Goal: Task Accomplishment & Management: Use online tool/utility

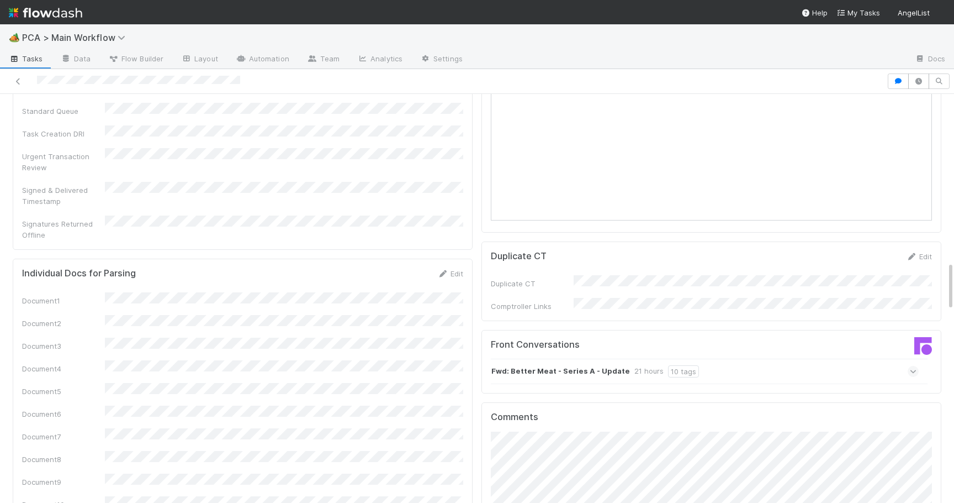
scroll to position [1411, 0]
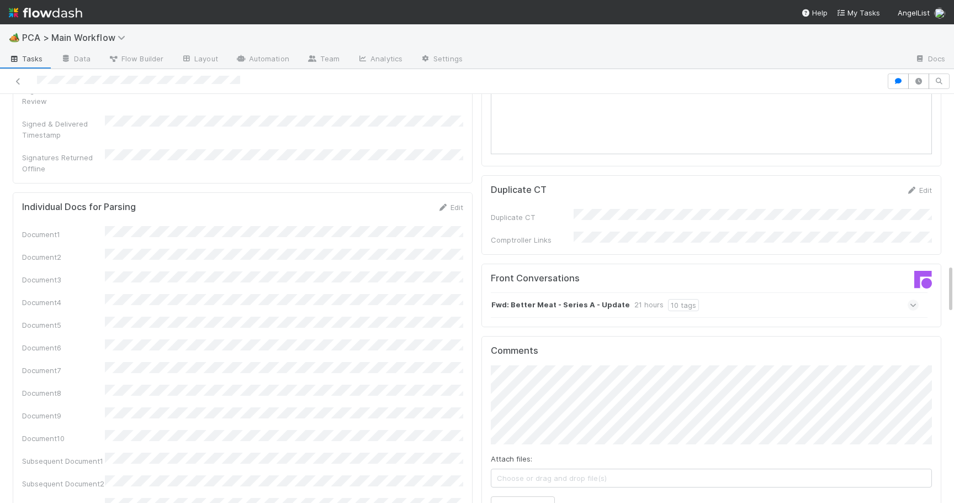
click at [913, 299] on icon at bounding box center [913, 304] width 7 height 11
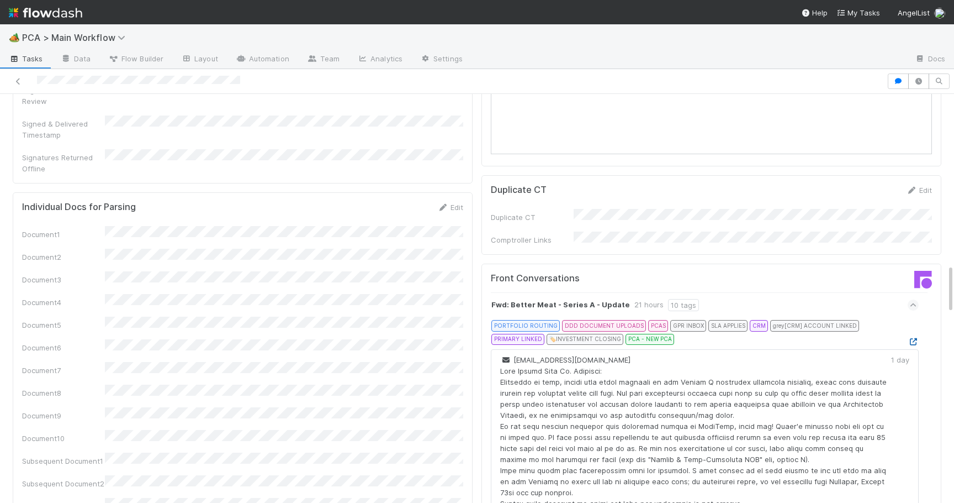
click at [914, 338] on icon at bounding box center [913, 341] width 11 height 7
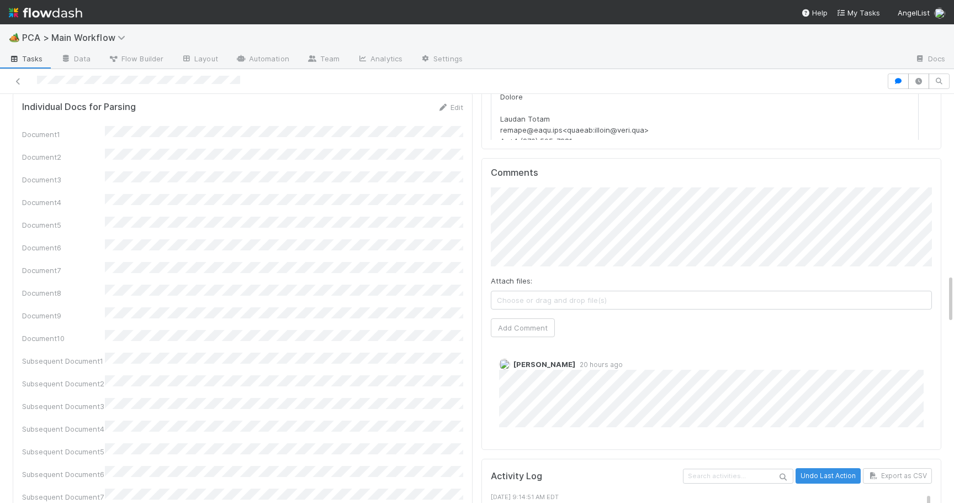
scroll to position [1488, 0]
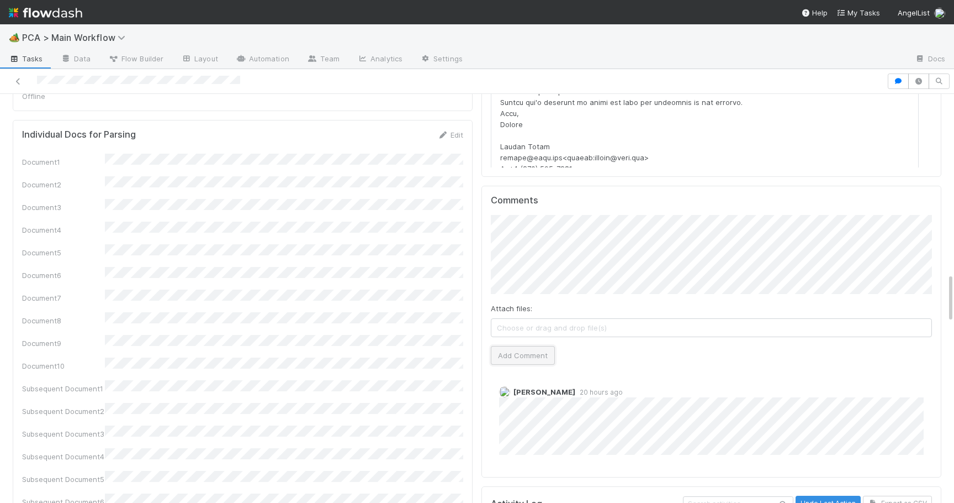
click at [541, 346] on button "Add Comment" at bounding box center [523, 355] width 64 height 19
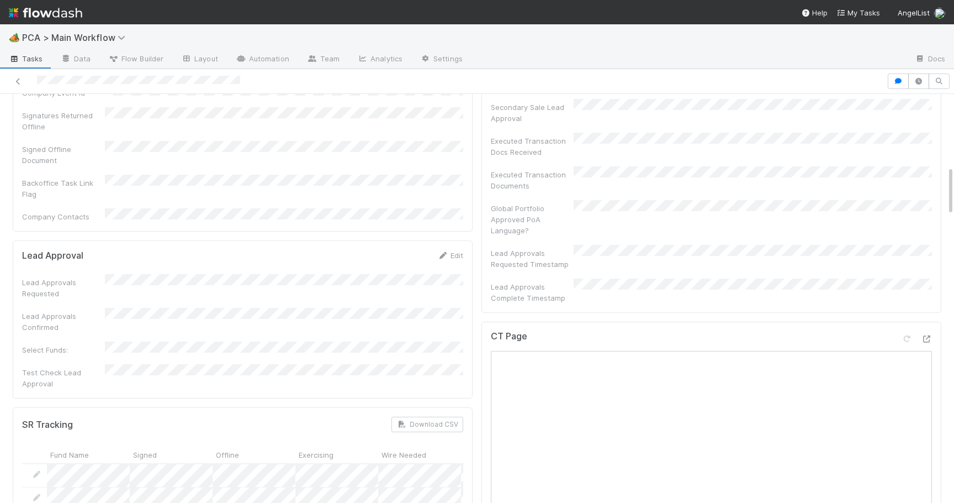
scroll to position [0, 0]
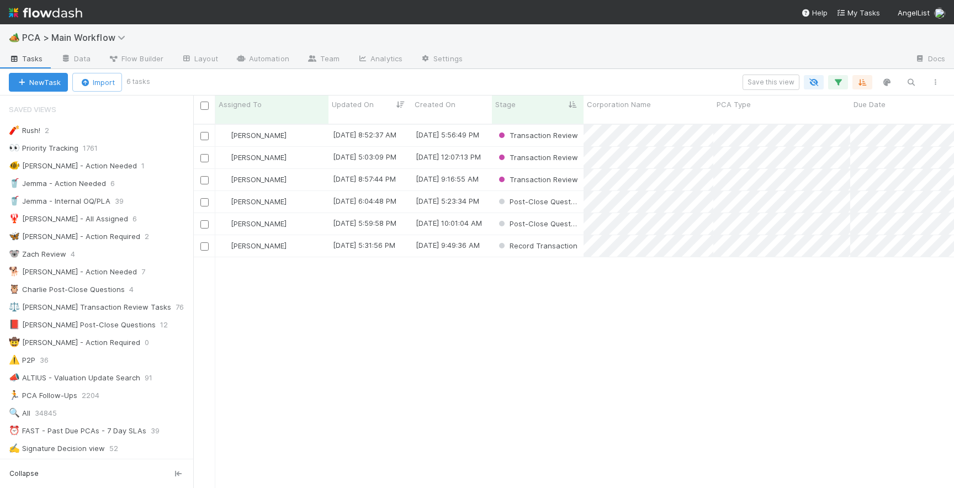
scroll to position [373, 761]
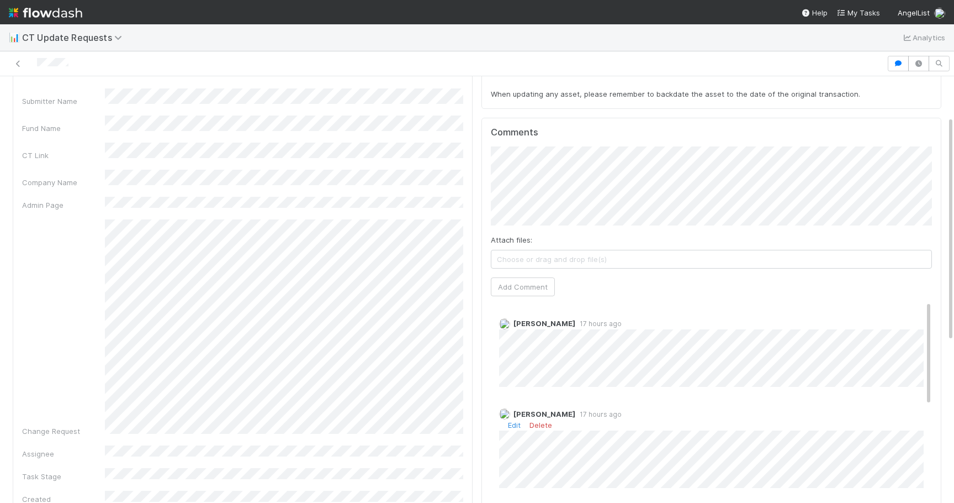
scroll to position [43, 0]
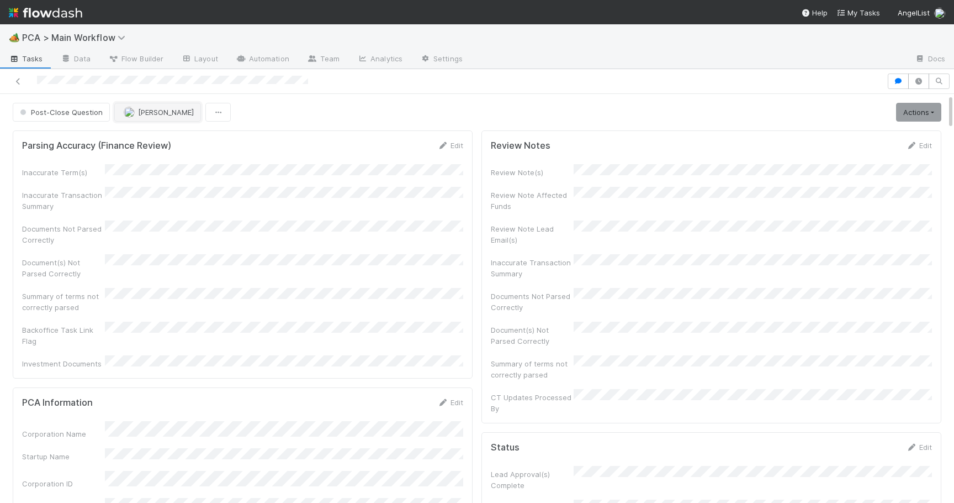
click at [138, 118] on button "[PERSON_NAME]" at bounding box center [157, 112] width 87 height 19
click at [147, 139] on span "Josh Tarr you" at bounding box center [165, 139] width 72 height 9
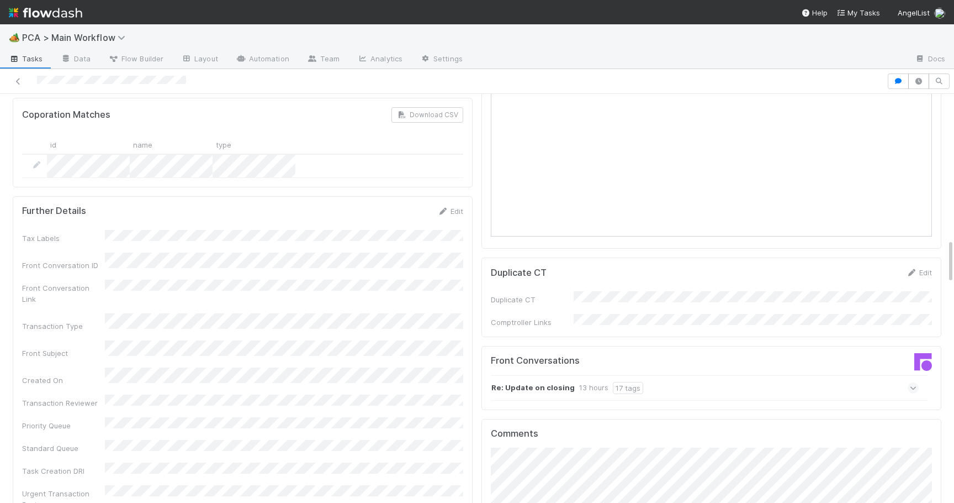
scroll to position [1331, 0]
click at [913, 382] on icon at bounding box center [913, 387] width 7 height 11
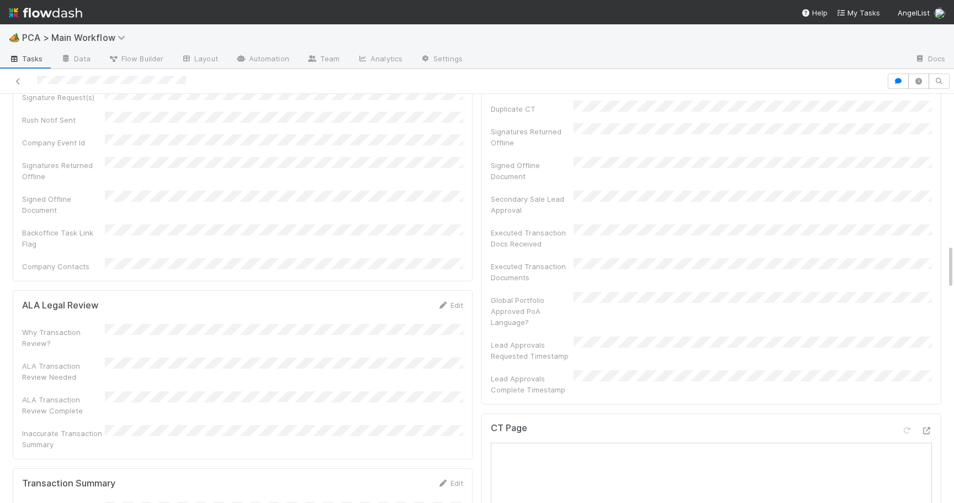
scroll to position [0, 0]
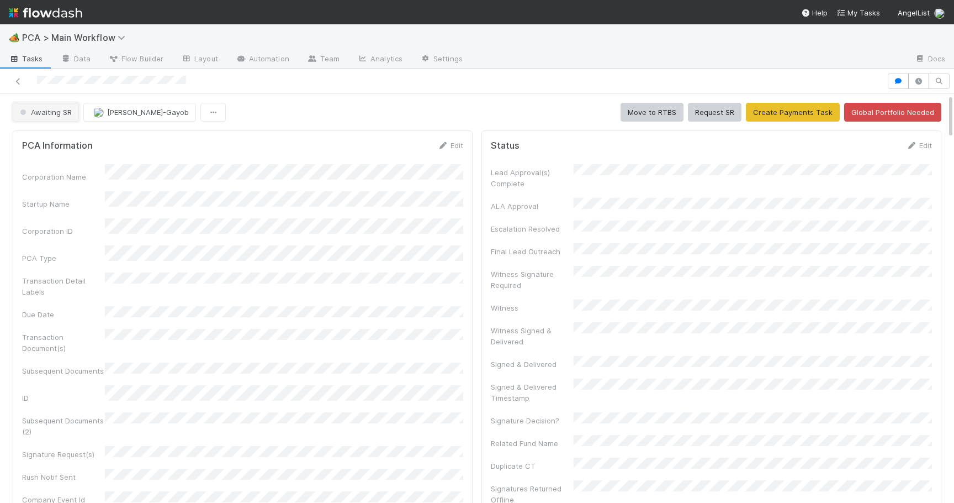
click at [37, 115] on span "Awaiting SR" at bounding box center [45, 112] width 54 height 9
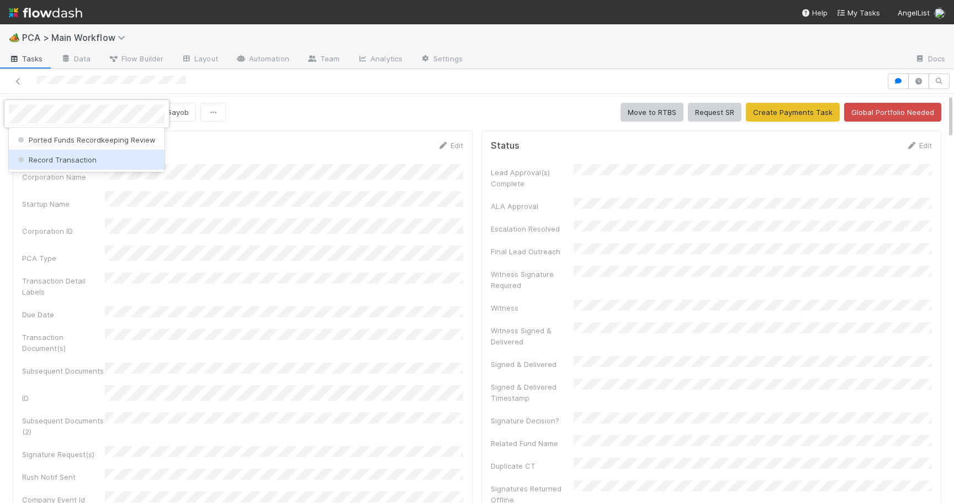
click at [52, 164] on div "Record Transaction" at bounding box center [87, 160] width 156 height 20
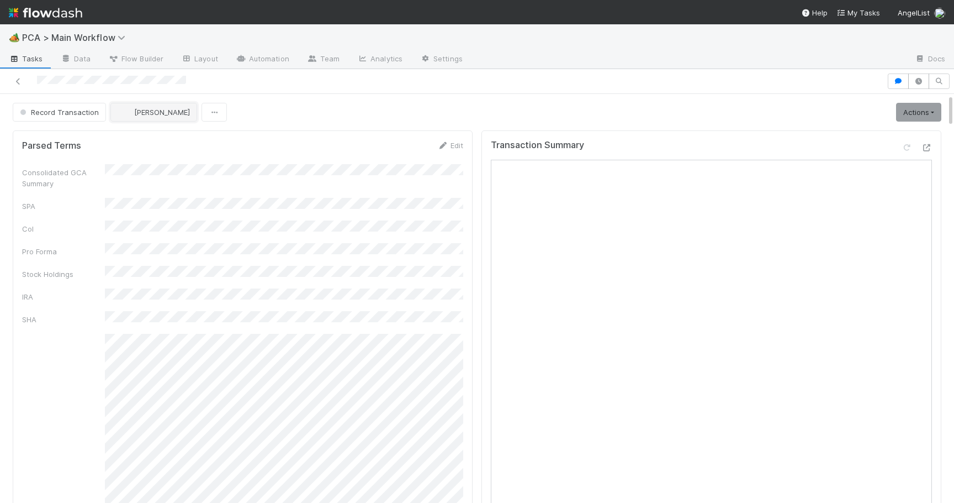
click at [132, 118] on button "[PERSON_NAME]" at bounding box center [153, 112] width 87 height 19
click at [142, 147] on div "Josh Tarr you" at bounding box center [182, 140] width 156 height 20
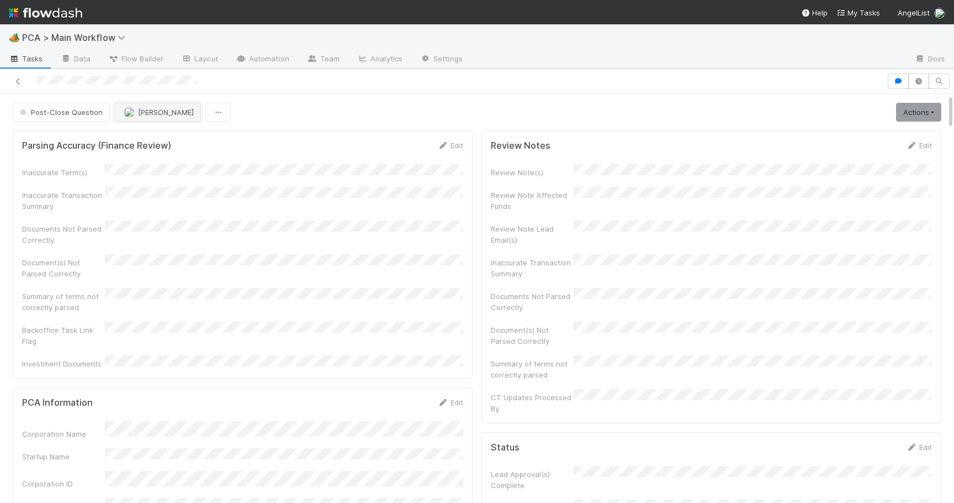
click at [131, 115] on img "button" at bounding box center [129, 112] width 11 height 11
click at [150, 143] on span "Josh Tarr you" at bounding box center [165, 139] width 72 height 9
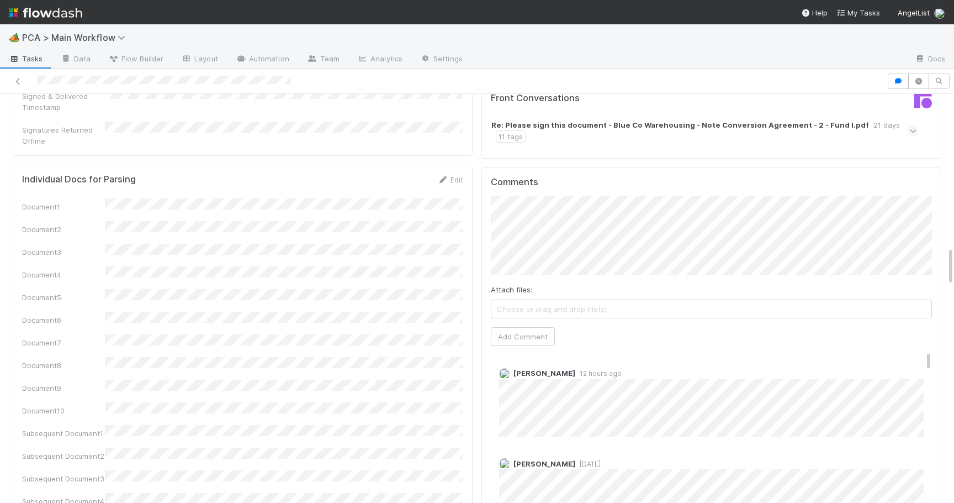
scroll to position [1578, 0]
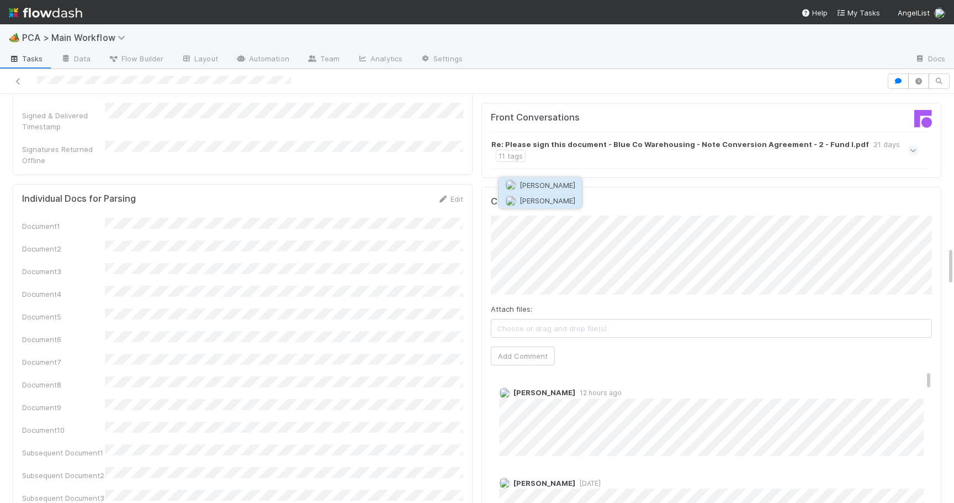
click at [549, 203] on span "[PERSON_NAME]" at bounding box center [548, 200] width 56 height 9
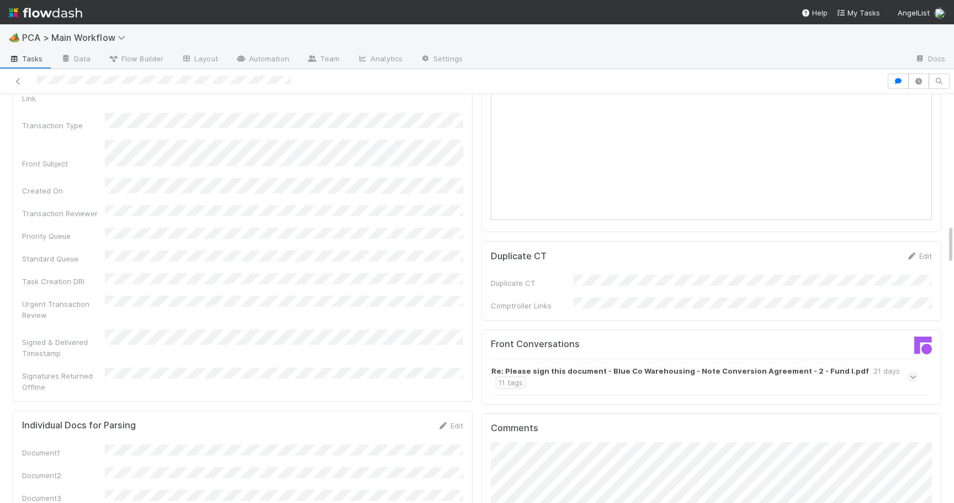
scroll to position [1335, 0]
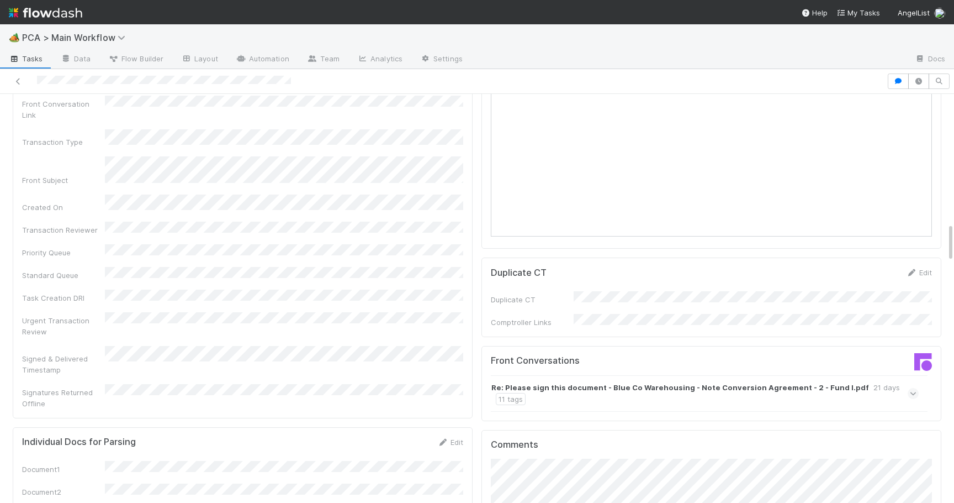
click at [917, 388] on span at bounding box center [913, 393] width 11 height 11
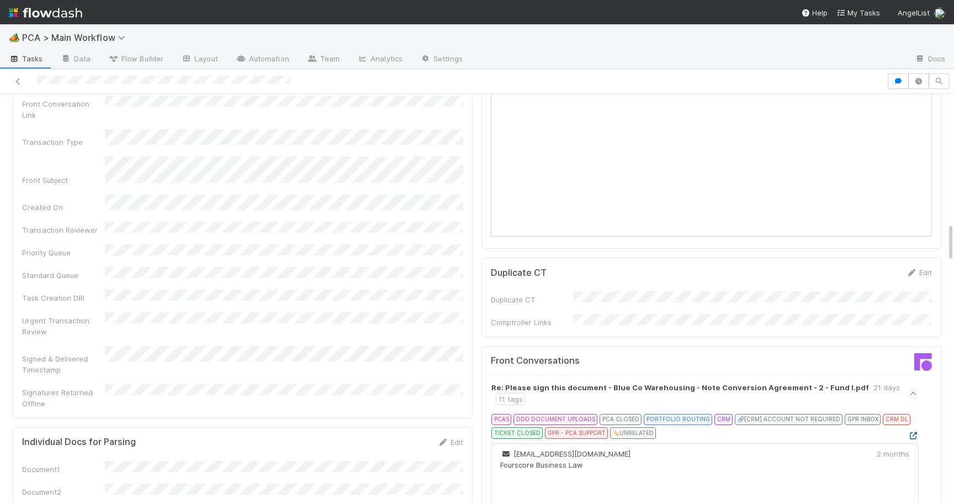
click at [913, 432] on icon at bounding box center [913, 435] width 11 height 7
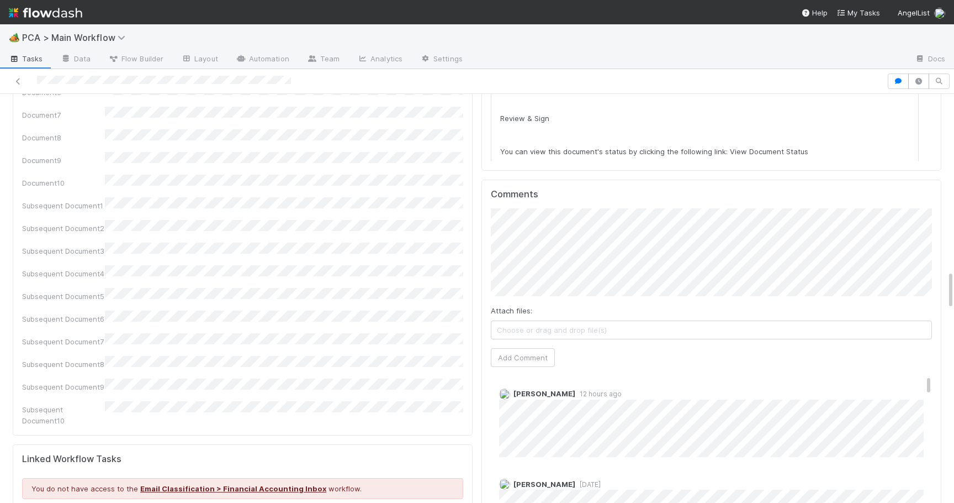
scroll to position [0, 0]
click at [505, 348] on button "Add Comment" at bounding box center [523, 357] width 64 height 19
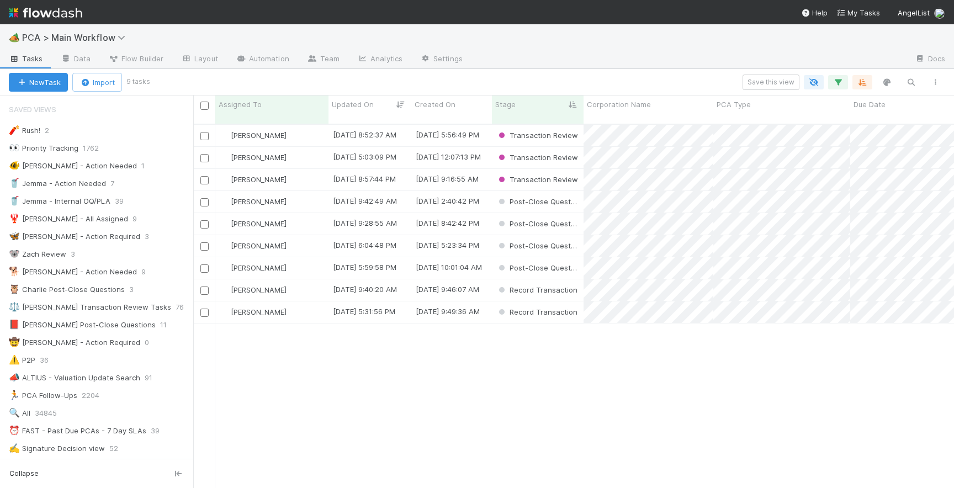
scroll to position [373, 761]
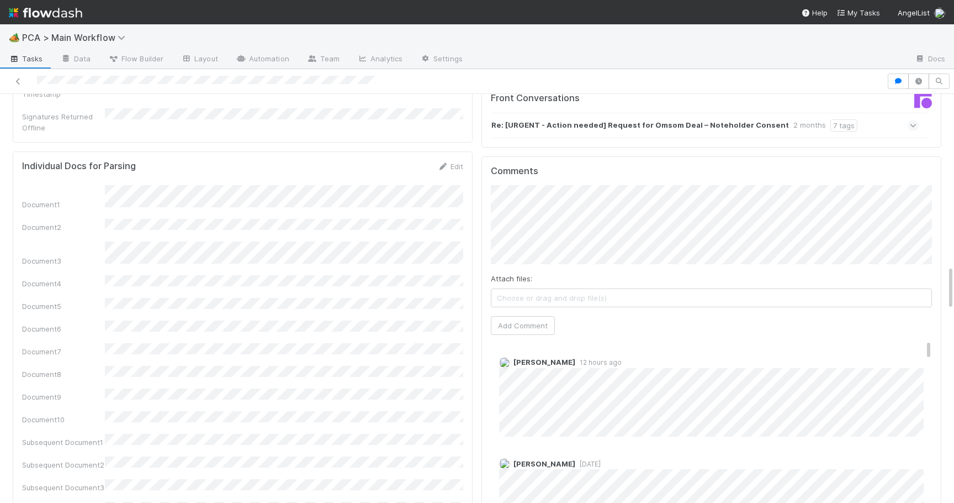
scroll to position [1552, 0]
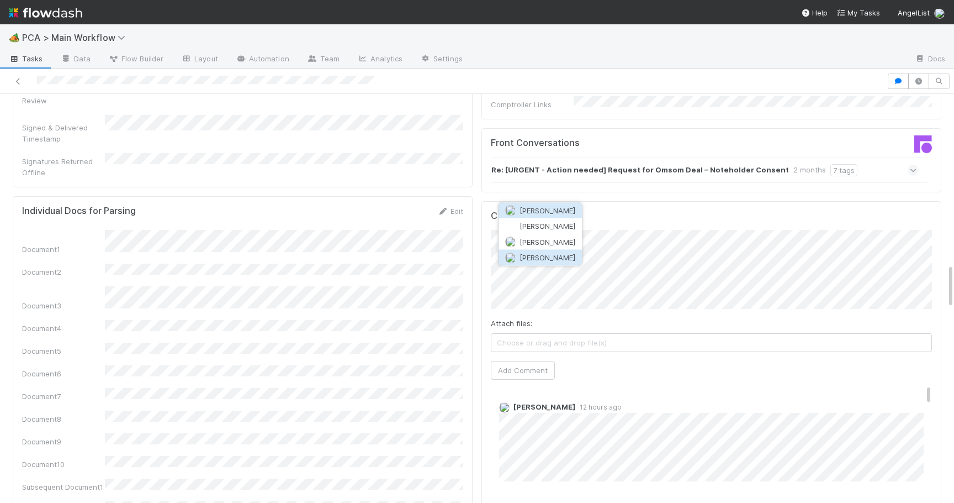
click at [564, 255] on span "[PERSON_NAME]" at bounding box center [548, 257] width 56 height 9
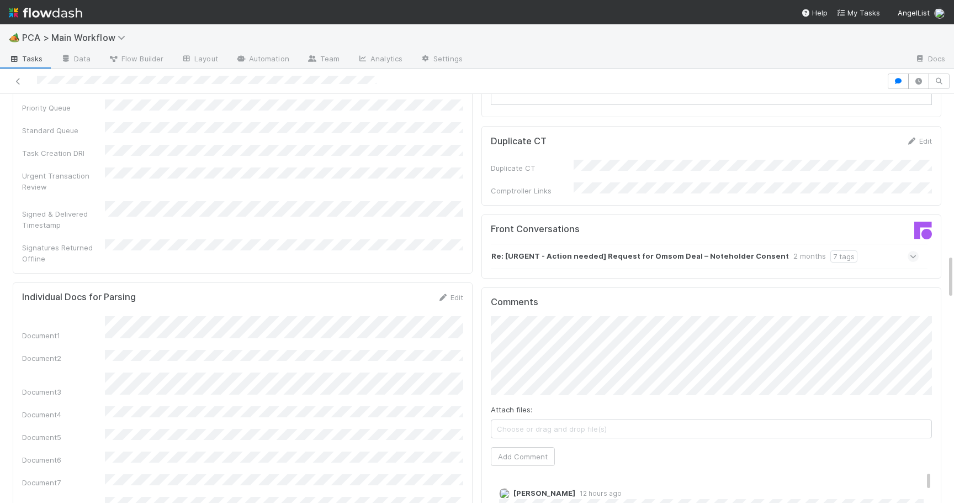
scroll to position [1482, 0]
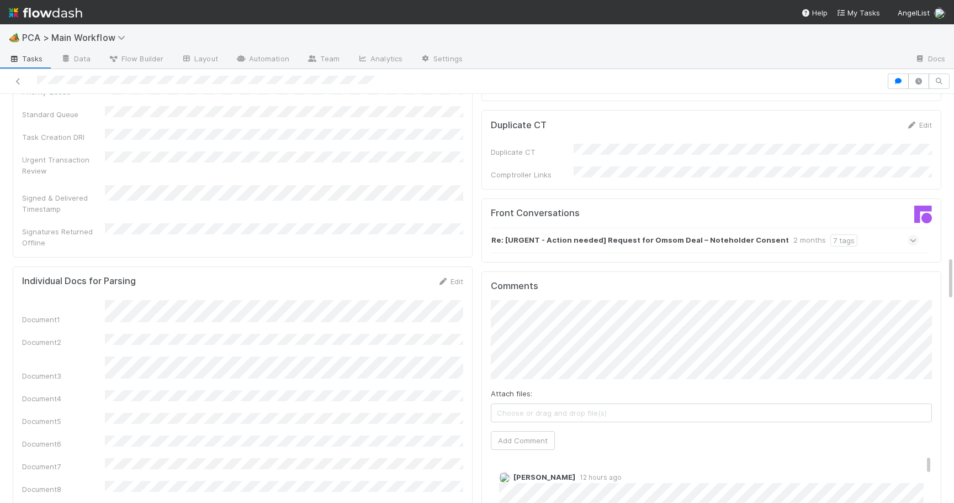
click at [505, 431] on button "Add Comment" at bounding box center [523, 440] width 64 height 19
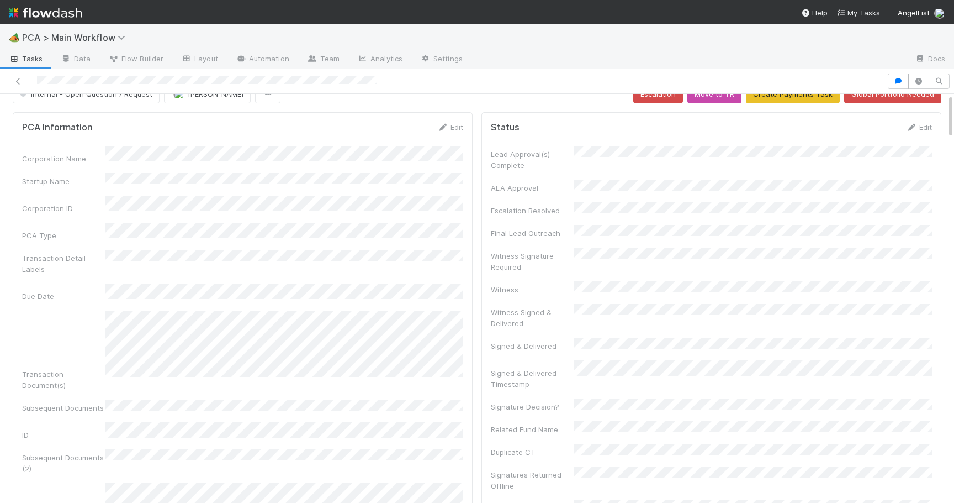
scroll to position [0, 0]
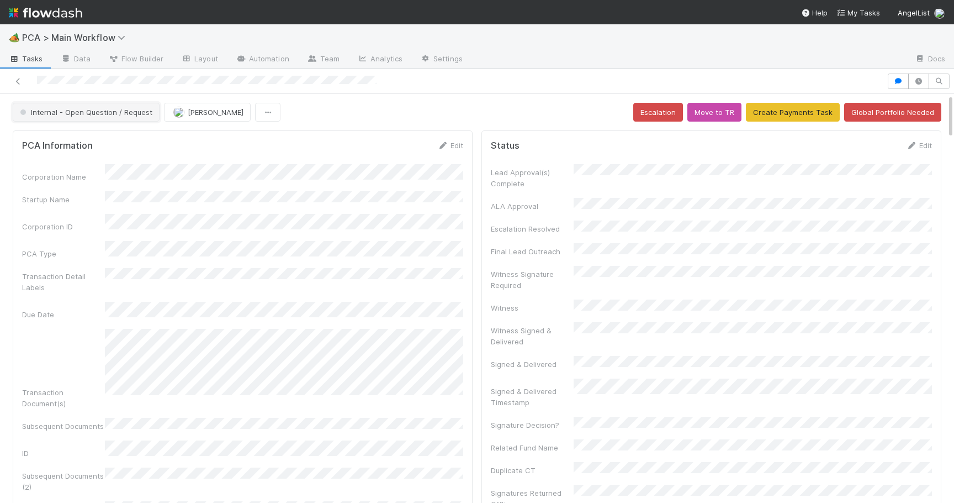
click at [103, 117] on button "Internal - Open Question / Request" at bounding box center [86, 112] width 147 height 19
click at [108, 141] on div "[MEDICAL_DATA]" at bounding box center [87, 140] width 156 height 20
